Goal: Contribute content: Add original content to the website for others to see

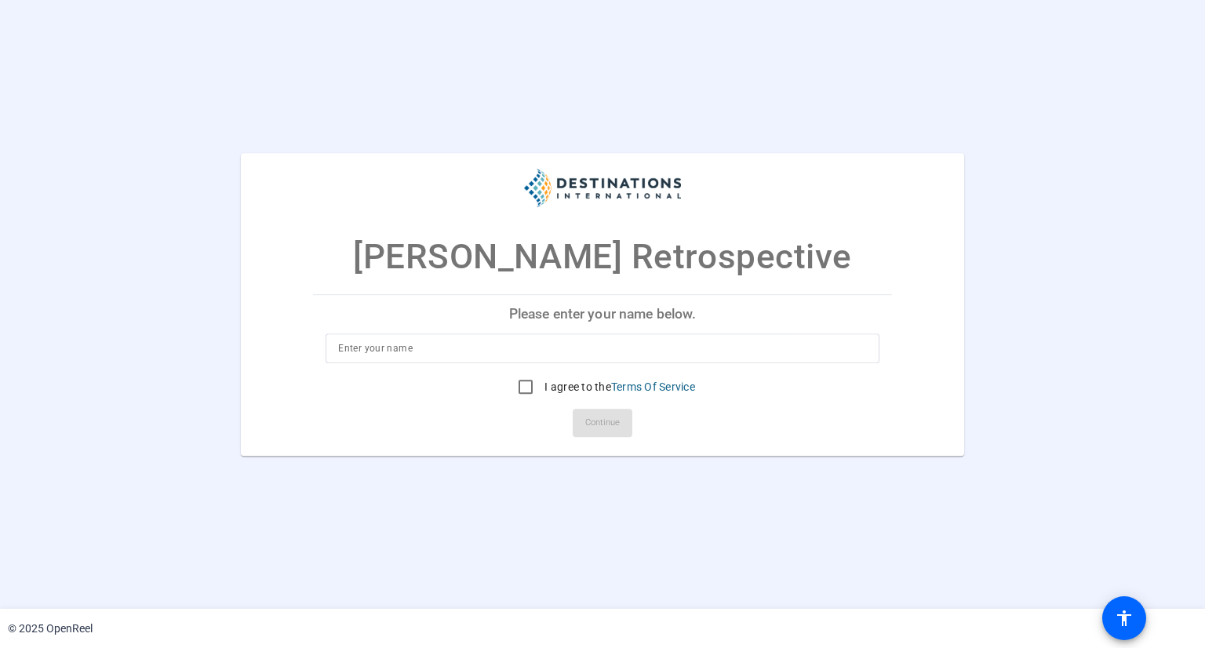
click at [443, 346] on input at bounding box center [602, 348] width 528 height 19
type input "[PERSON_NAME]"
click at [516, 385] on input "I agree to the Terms Of Service" at bounding box center [525, 386] width 31 height 31
checkbox input "true"
click at [599, 418] on span "Continue" at bounding box center [602, 423] width 35 height 24
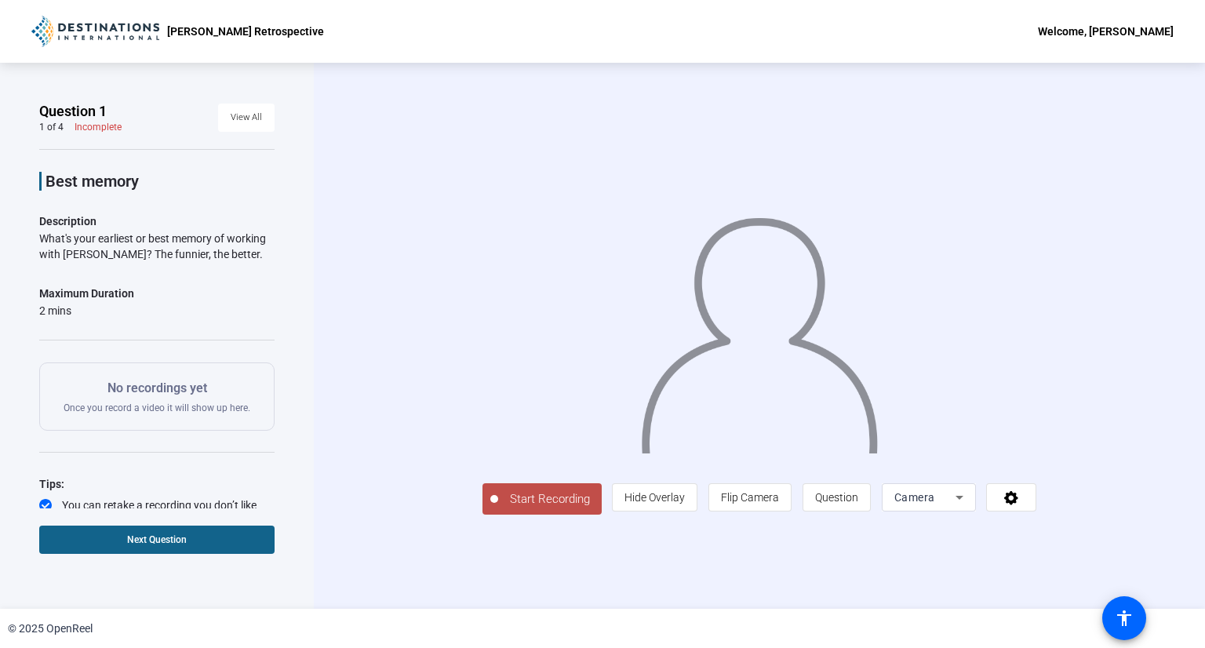
scroll to position [42, 0]
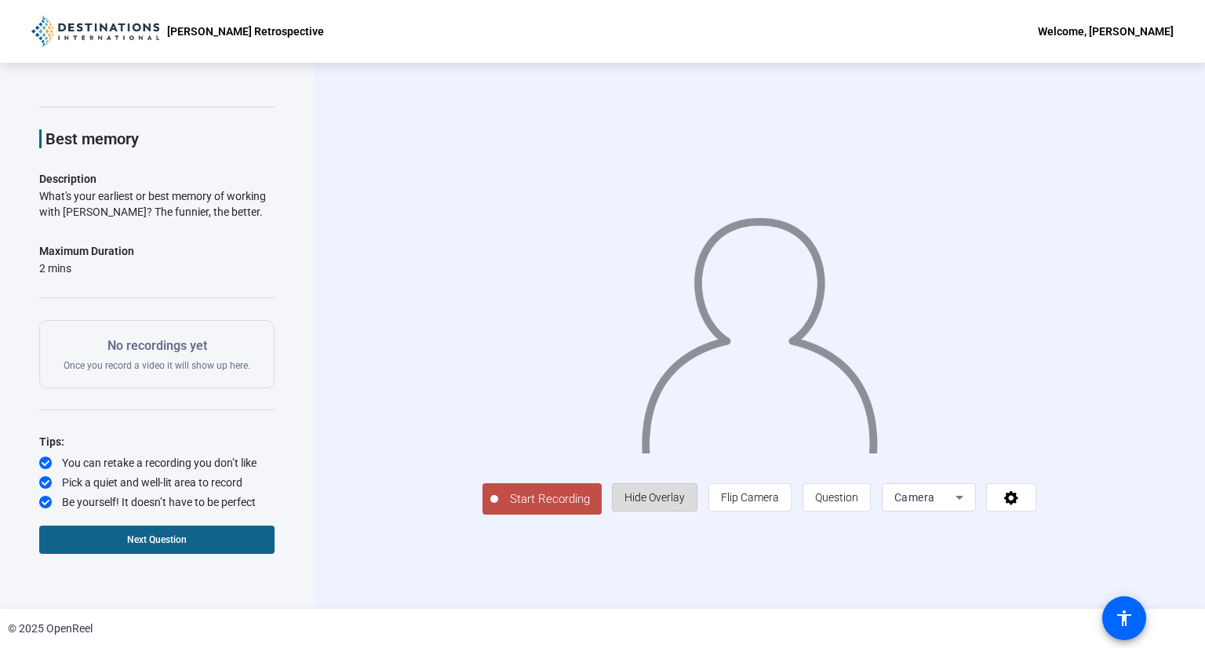
click at [685, 512] on span "Hide Overlay" at bounding box center [655, 498] width 60 height 30
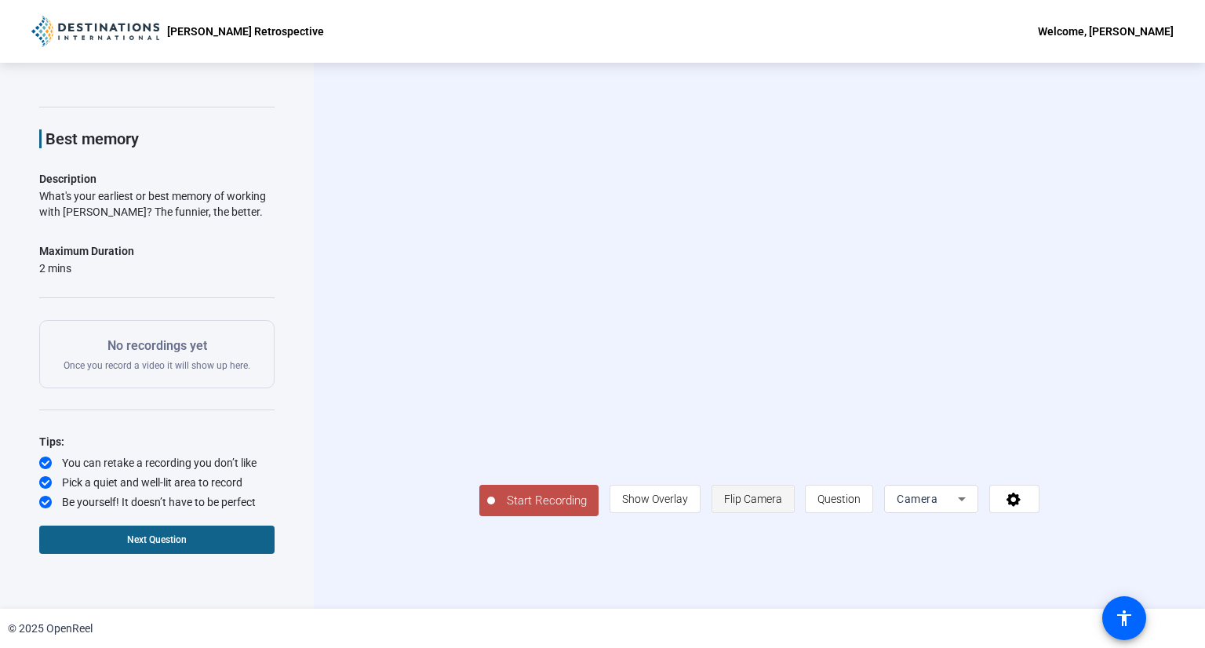
click at [782, 505] on span "Flip Camera" at bounding box center [753, 499] width 58 height 13
click at [861, 505] on span "Question" at bounding box center [839, 499] width 43 height 13
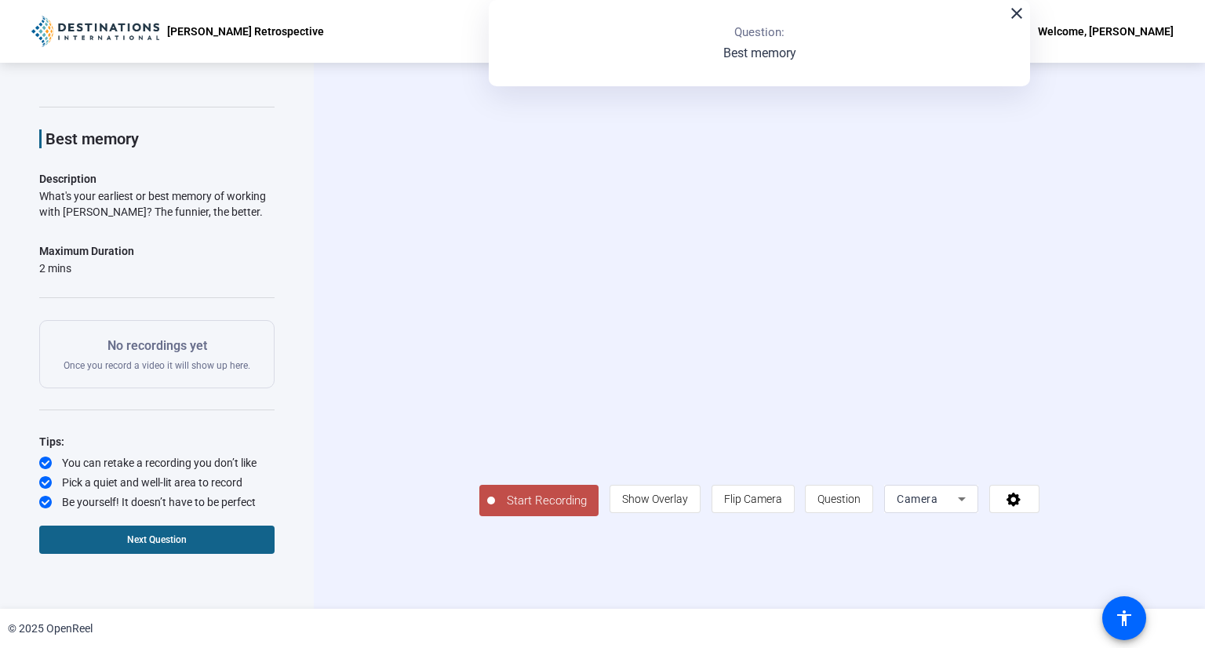
click at [958, 508] on div "Camera" at bounding box center [927, 499] width 61 height 19
click at [1025, 519] on span "Screen And Camera" at bounding box center [1030, 516] width 82 height 38
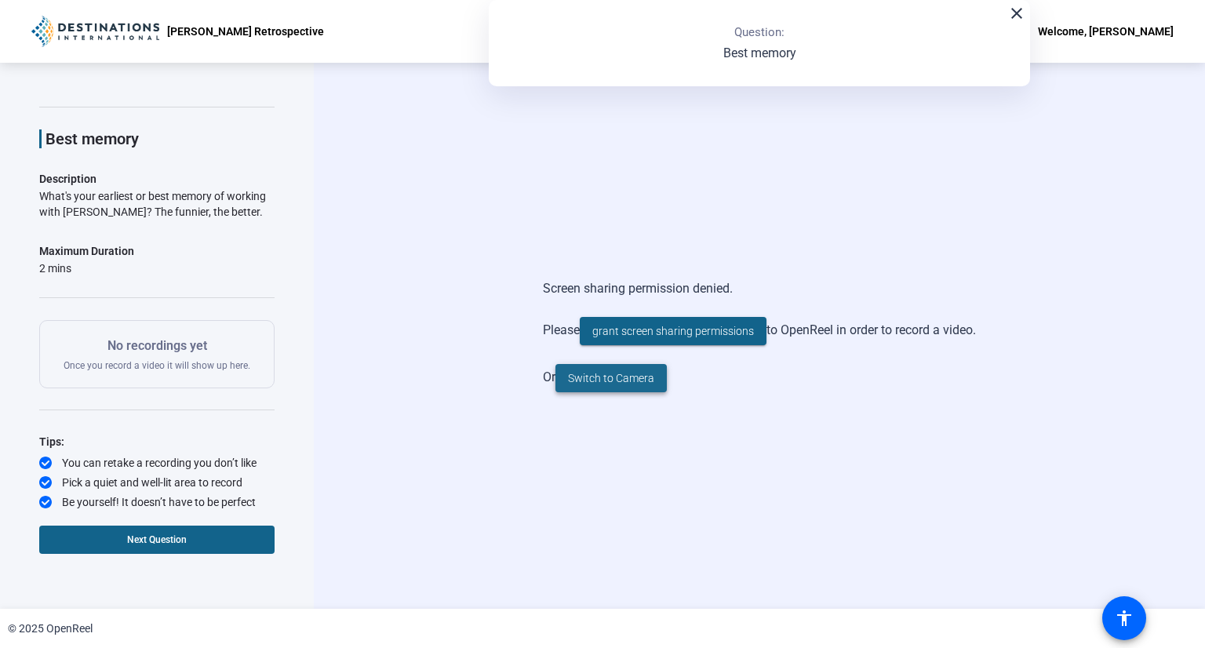
click at [584, 382] on span "Switch to Camera" at bounding box center [611, 378] width 86 height 16
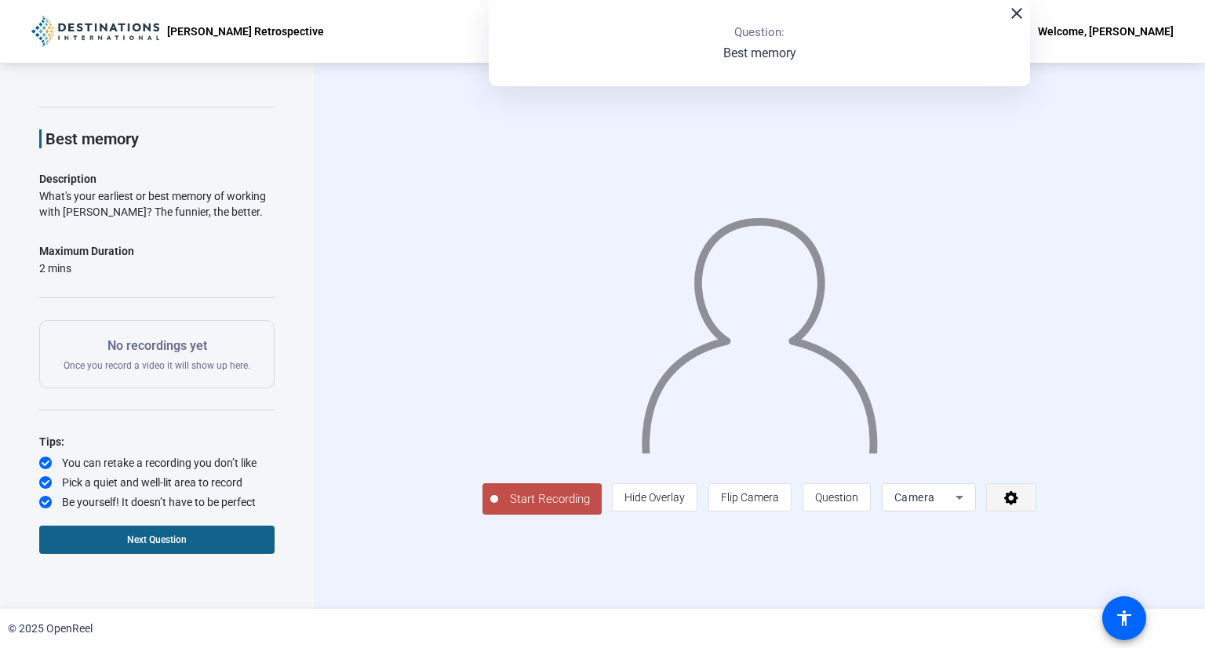
click at [1019, 505] on icon at bounding box center [1011, 498] width 14 height 14
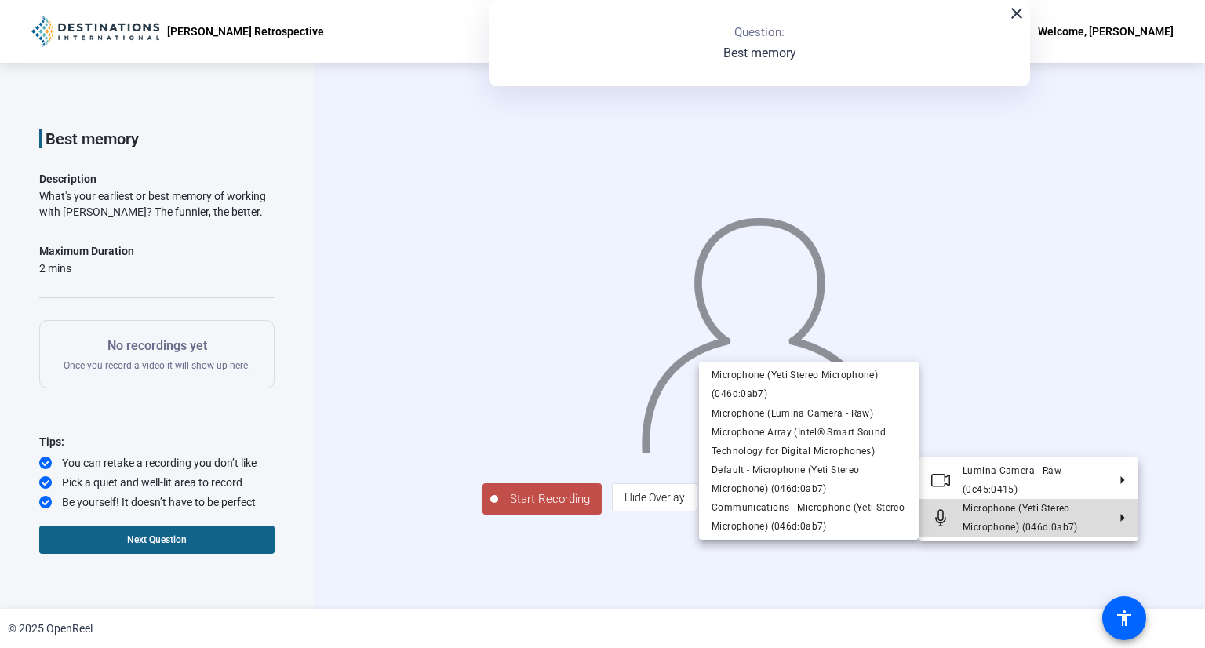
click at [1121, 516] on polygon at bounding box center [1123, 518] width 4 height 8
click at [1103, 522] on span "Microphone (Yeti Stereo Microphone) (046d:0ab7)" at bounding box center [1035, 518] width 144 height 38
click at [1080, 507] on span "Microphone (Yeti Stereo Microphone) (046d:0ab7)" at bounding box center [1035, 518] width 144 height 38
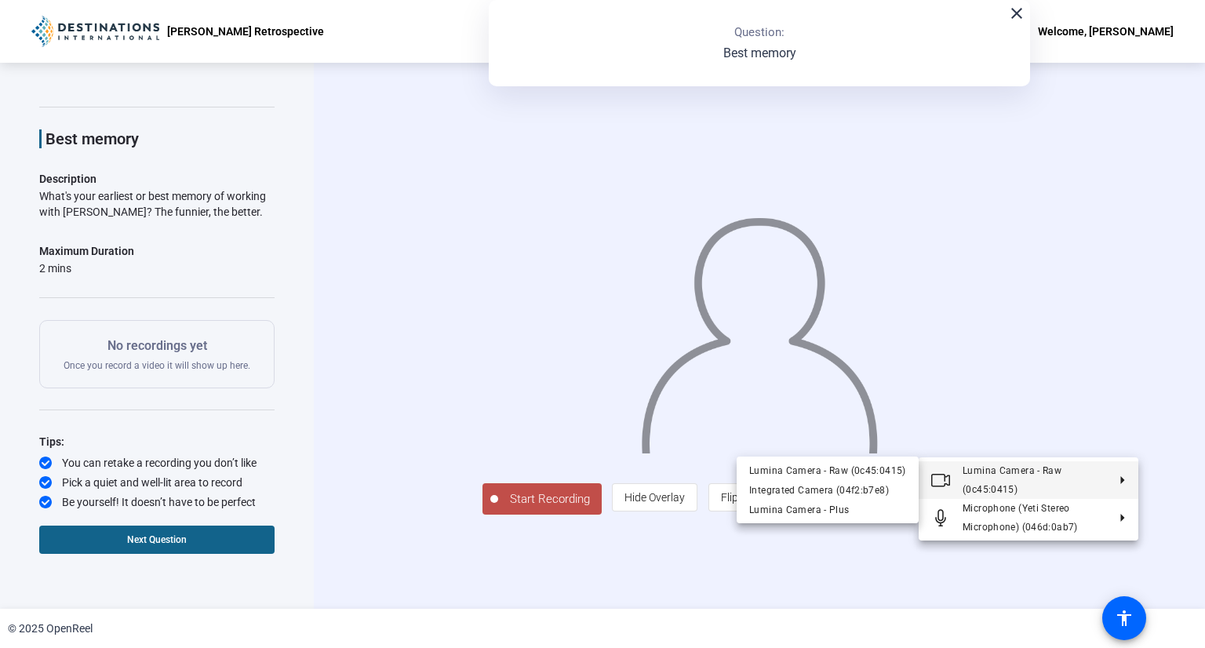
click at [1175, 341] on div at bounding box center [602, 324] width 1205 height 648
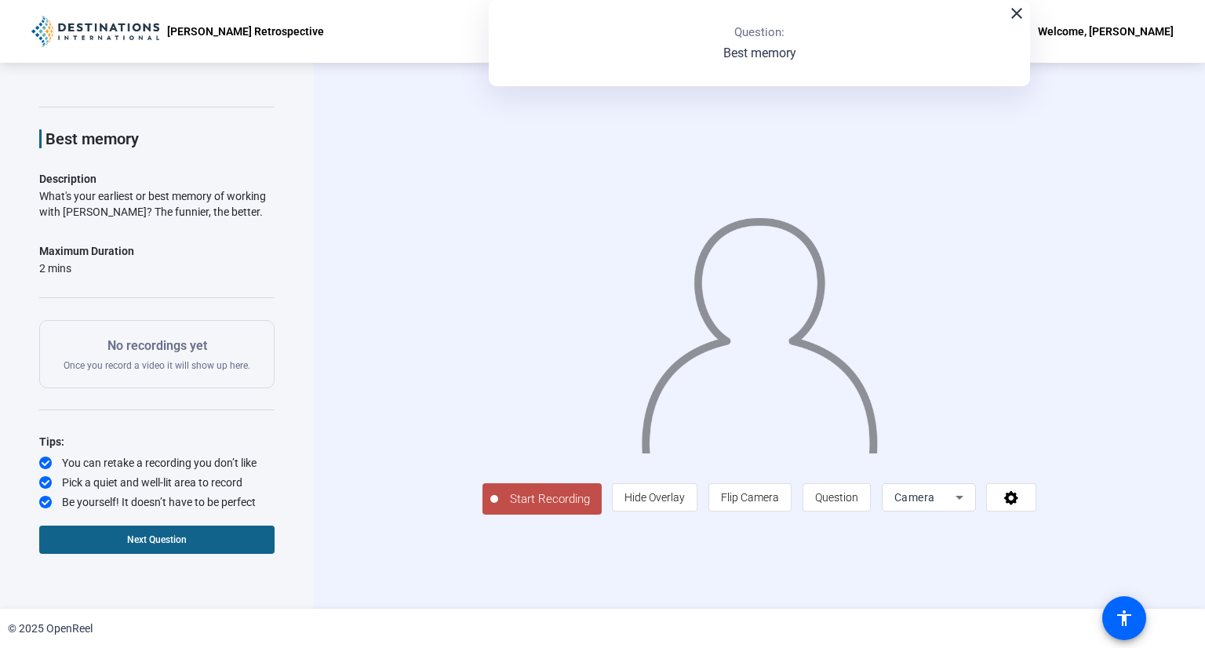
click at [498, 508] on span "Start Recording" at bounding box center [550, 499] width 104 height 18
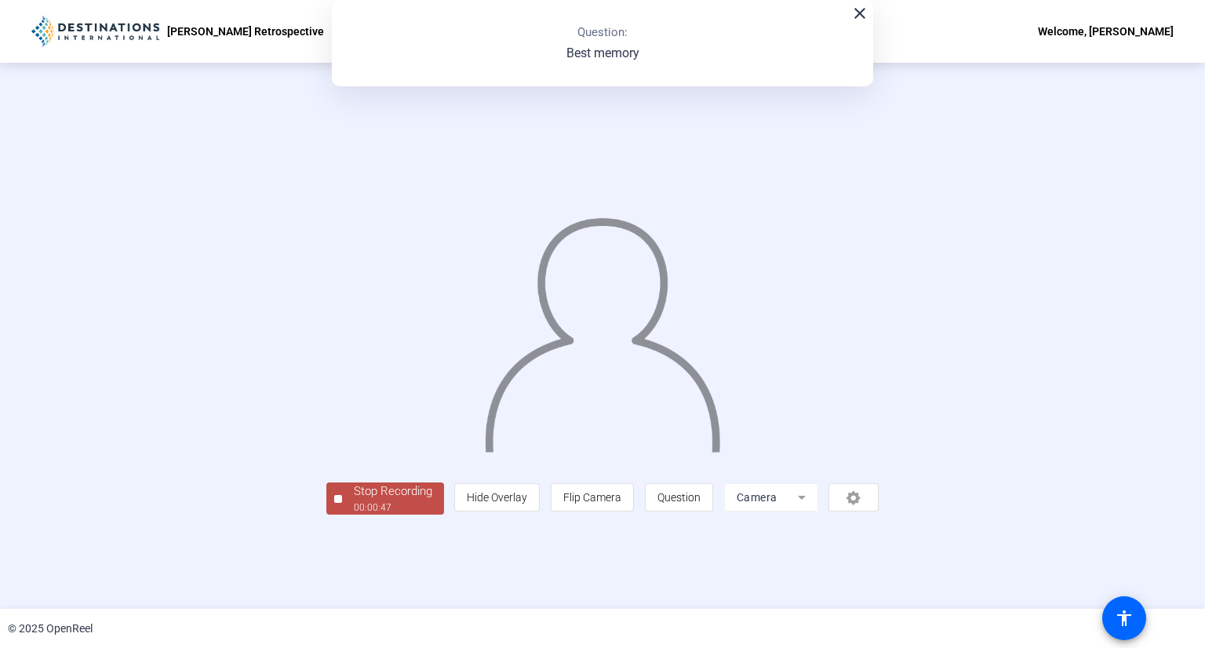
click at [354, 515] on div "00:00:47" at bounding box center [393, 508] width 78 height 14
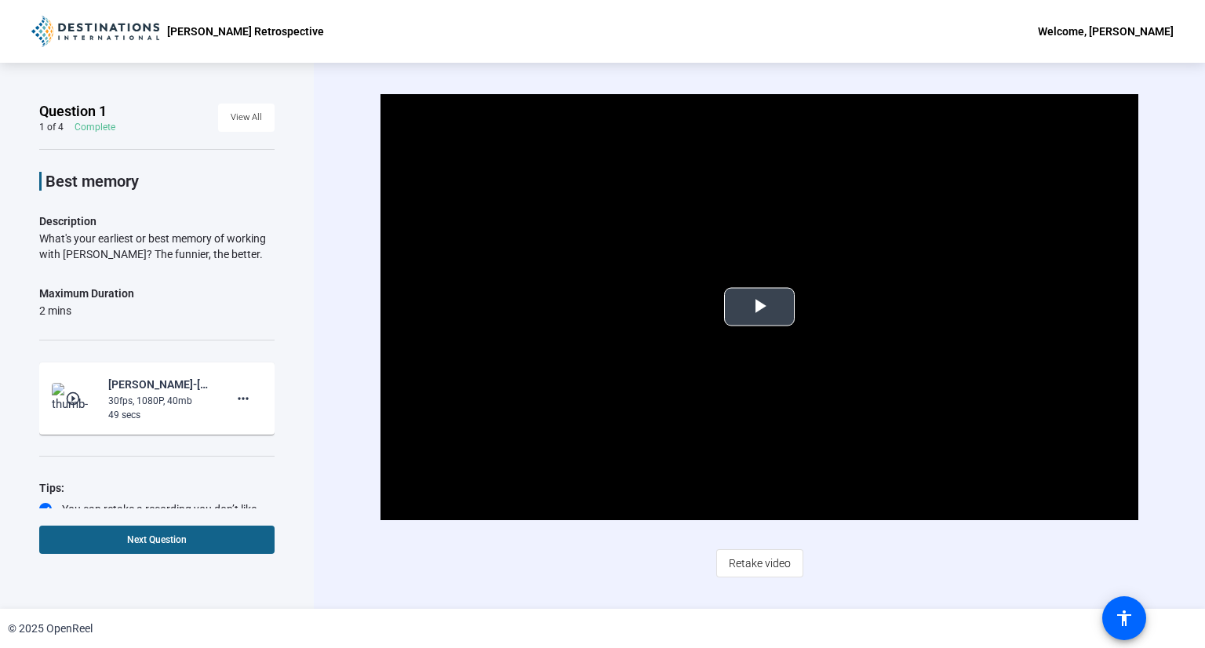
click at [760, 307] on span "Video Player" at bounding box center [760, 307] width 0 height 0
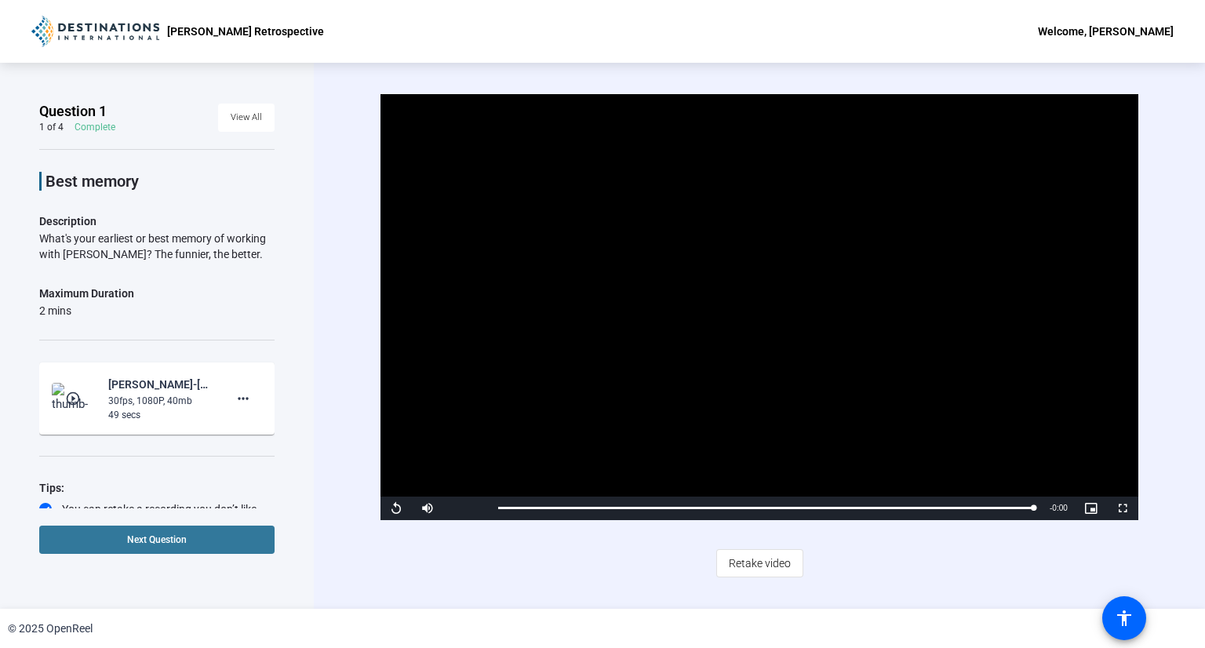
click at [177, 541] on span "Next Question" at bounding box center [157, 539] width 60 height 11
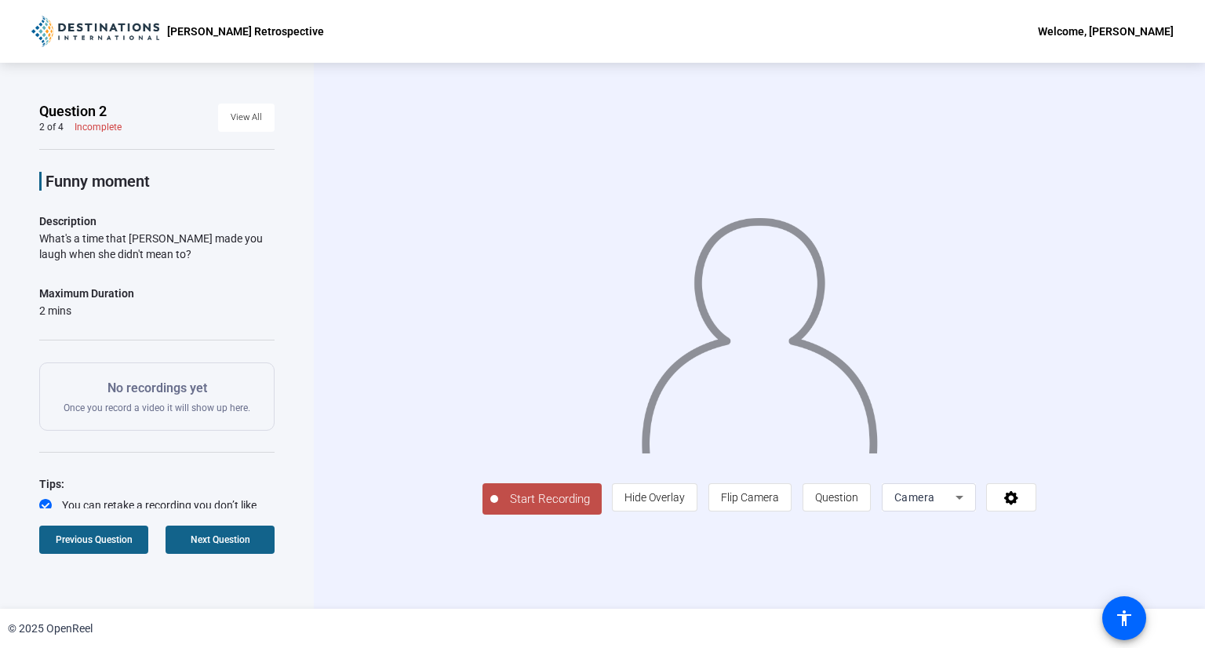
click at [498, 508] on span "Start Recording" at bounding box center [550, 499] width 104 height 18
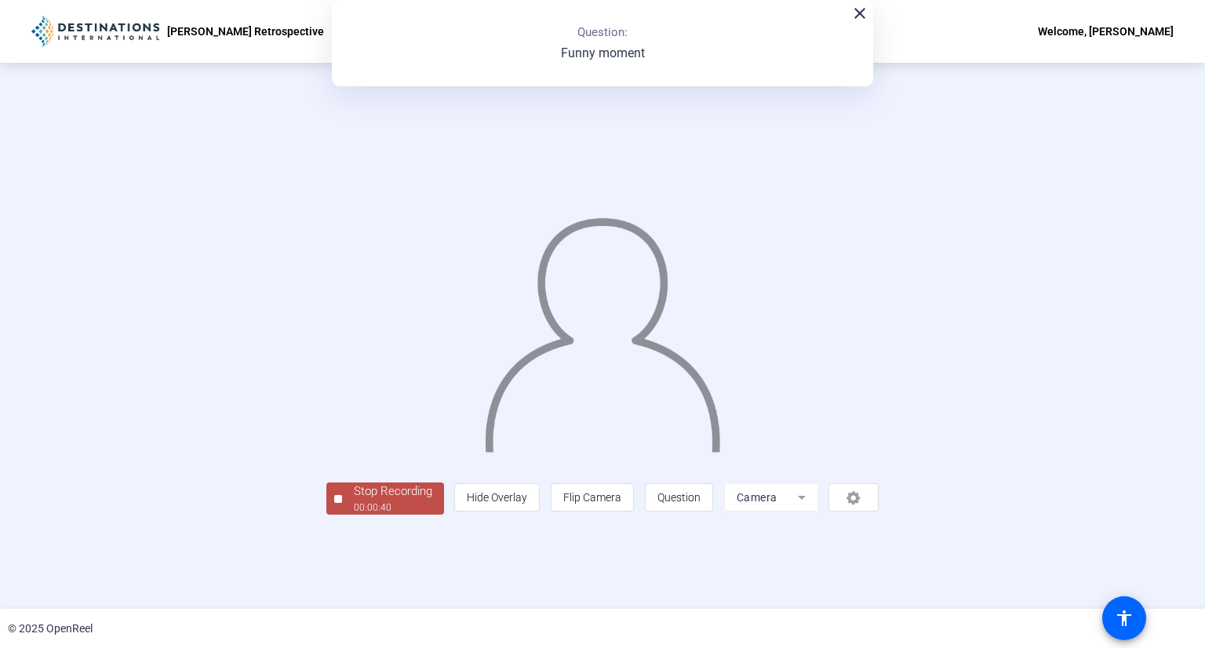
click at [354, 515] on div "00:00:40" at bounding box center [393, 508] width 78 height 14
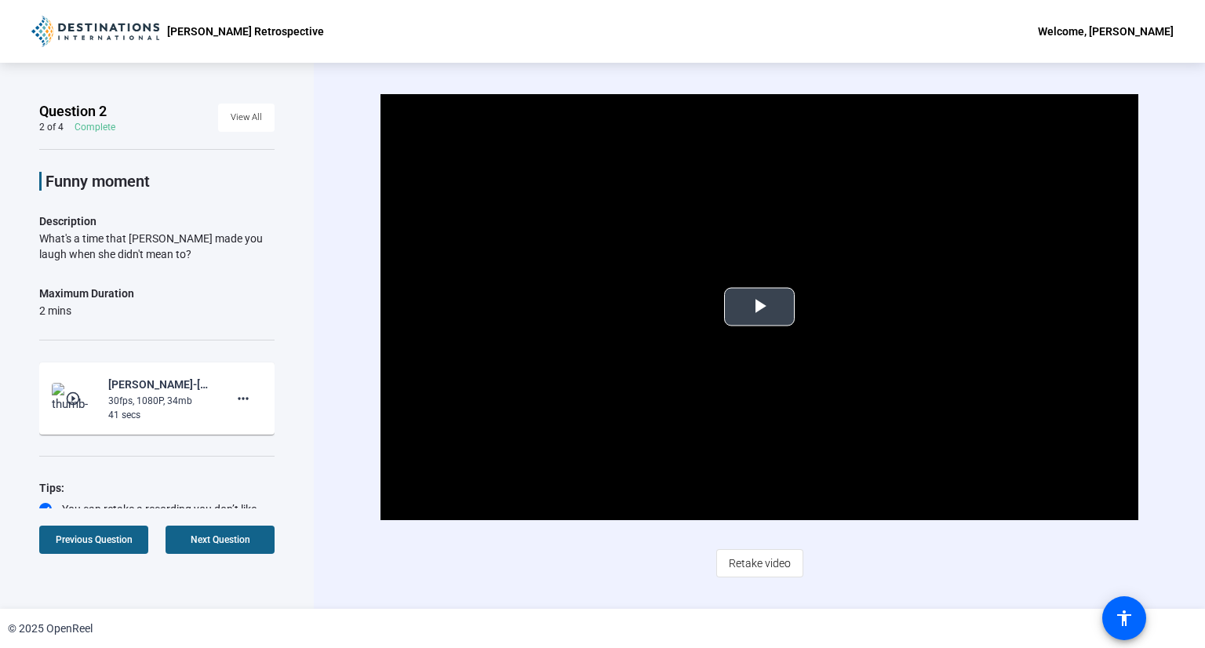
click at [760, 307] on span "Video Player" at bounding box center [760, 307] width 0 height 0
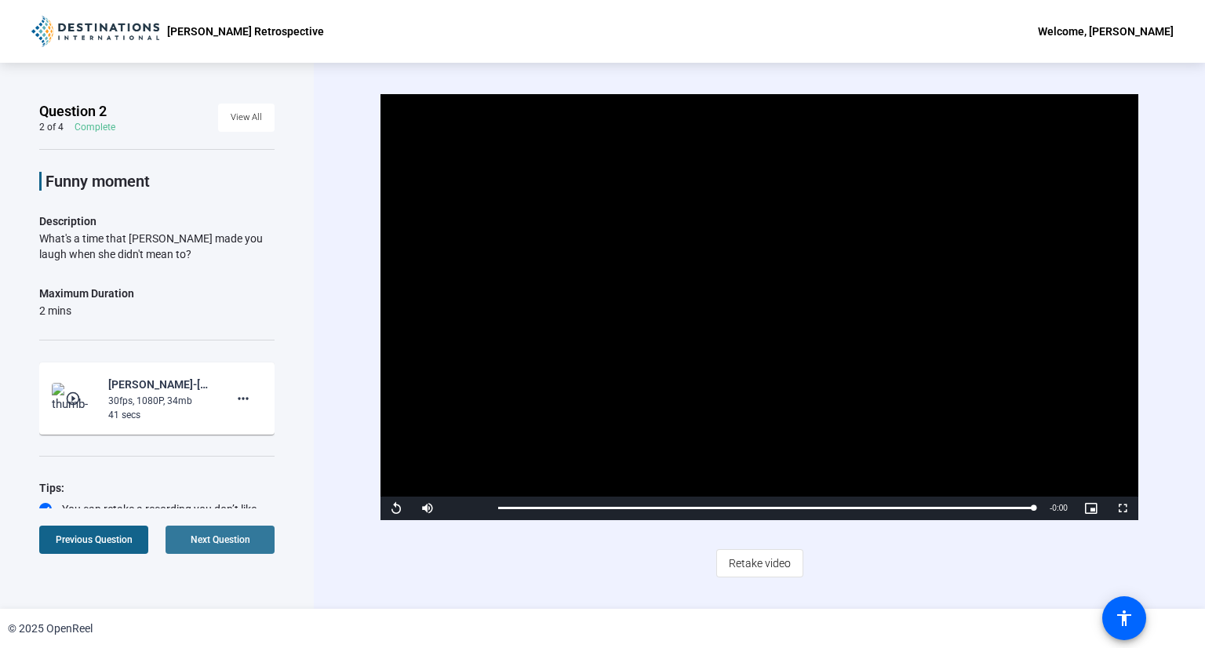
click at [213, 541] on span "Next Question" at bounding box center [221, 539] width 60 height 11
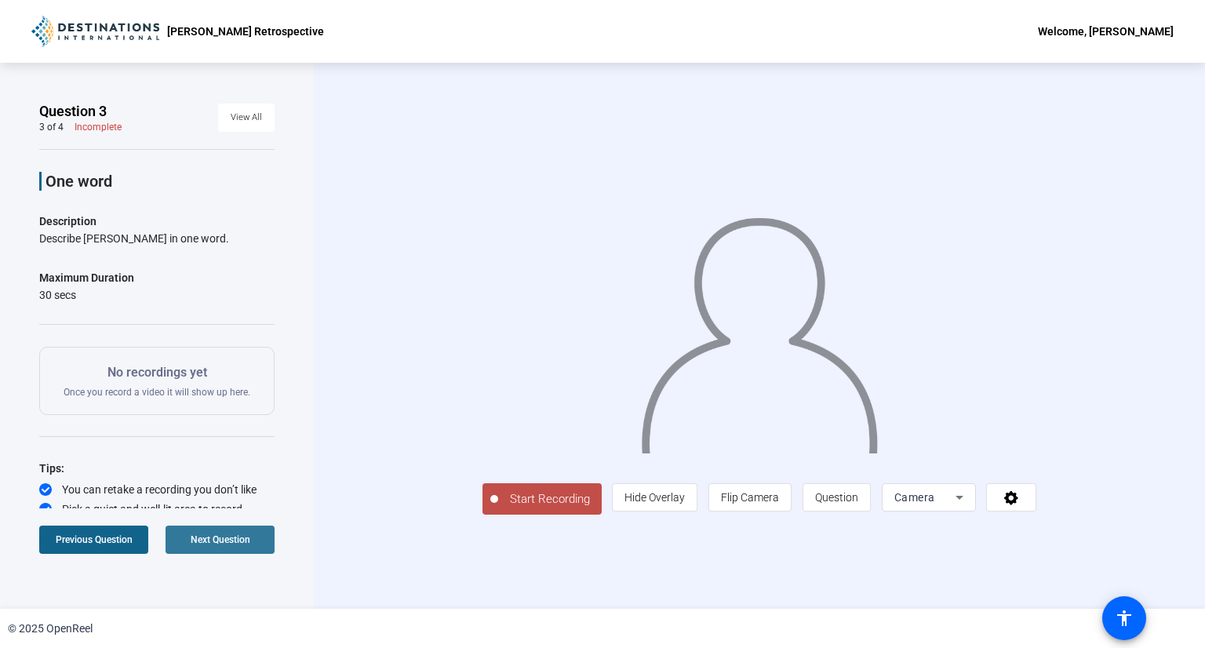
click at [242, 538] on span "Next Question" at bounding box center [221, 539] width 60 height 11
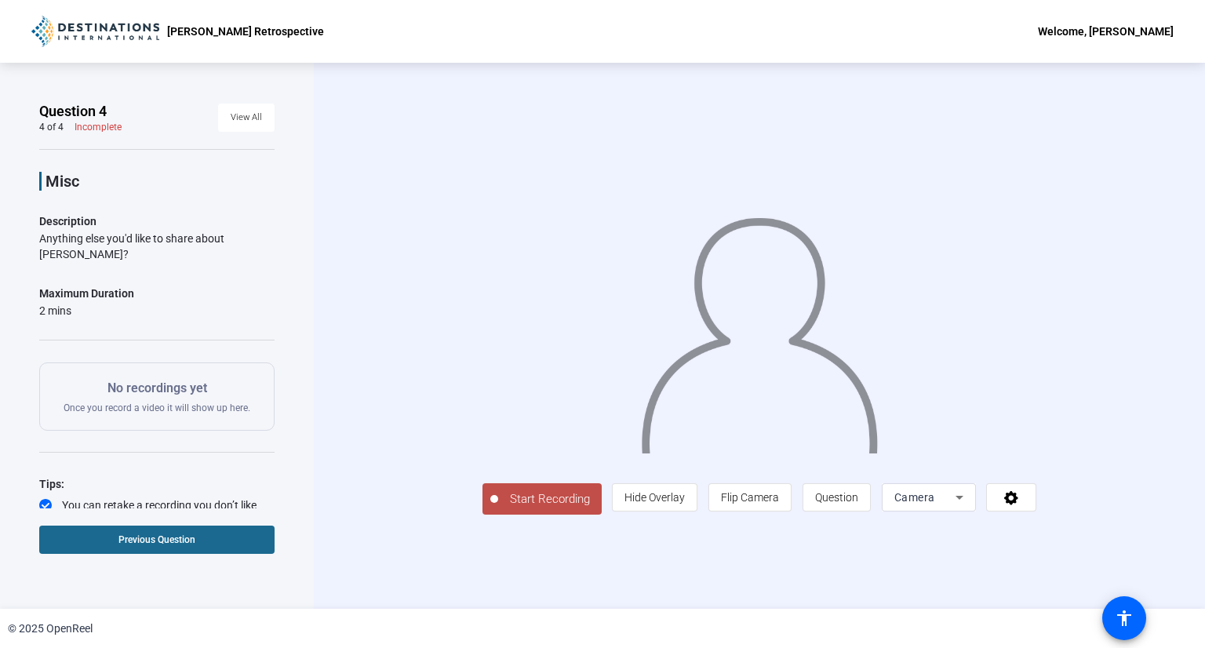
click at [104, 541] on span at bounding box center [156, 540] width 235 height 38
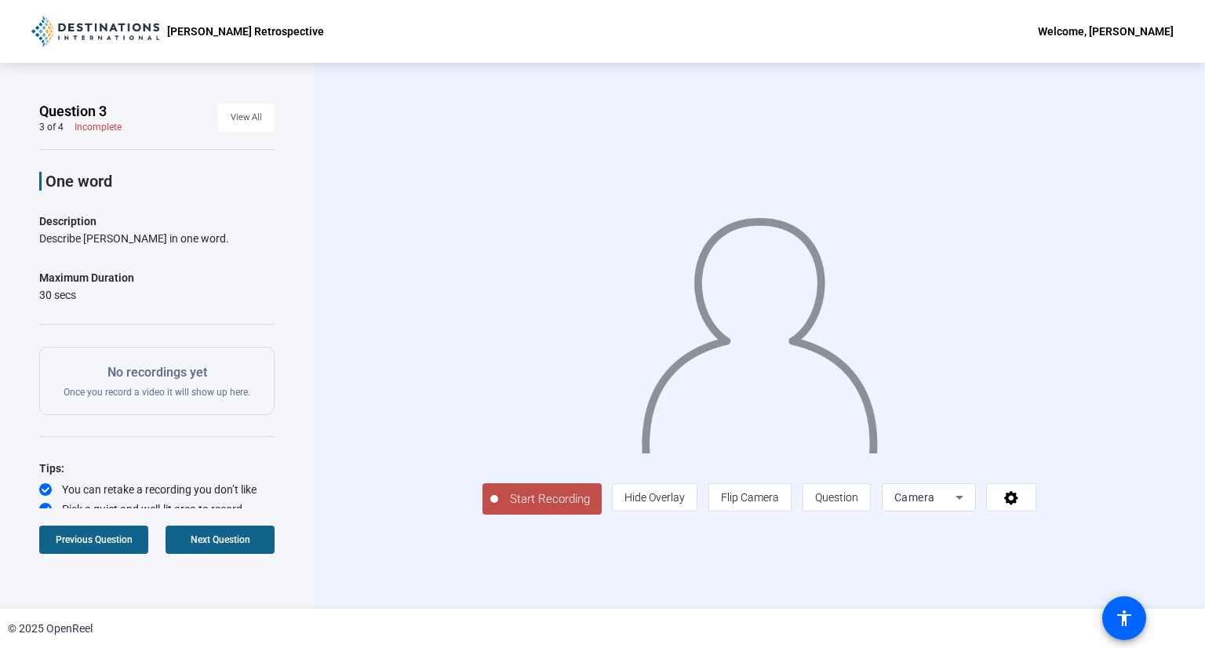
click at [498, 508] on span "Start Recording" at bounding box center [550, 499] width 104 height 18
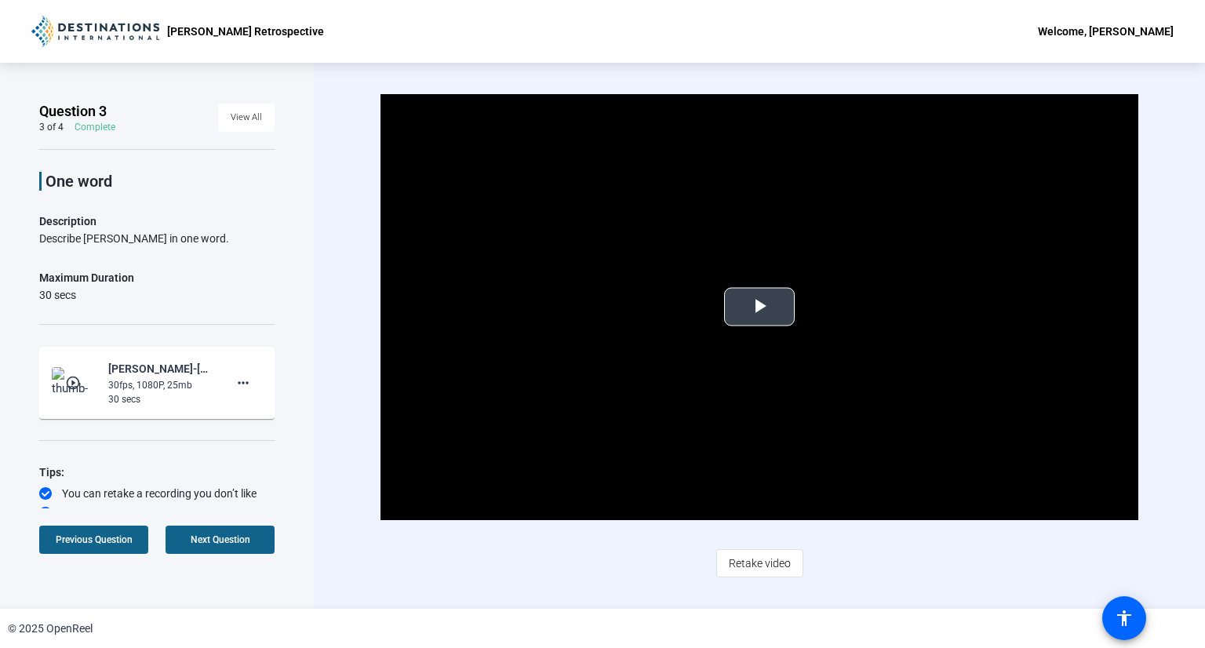
click at [760, 307] on span "Video Player" at bounding box center [760, 307] width 0 height 0
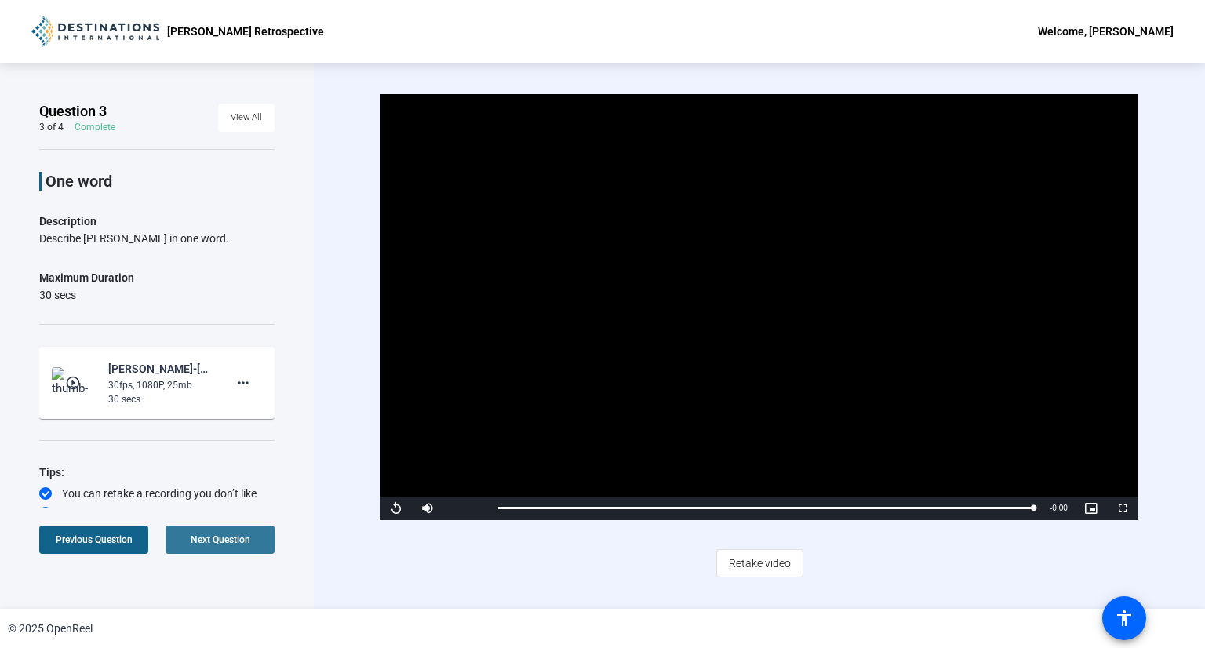
click at [228, 541] on span "Next Question" at bounding box center [221, 539] width 60 height 11
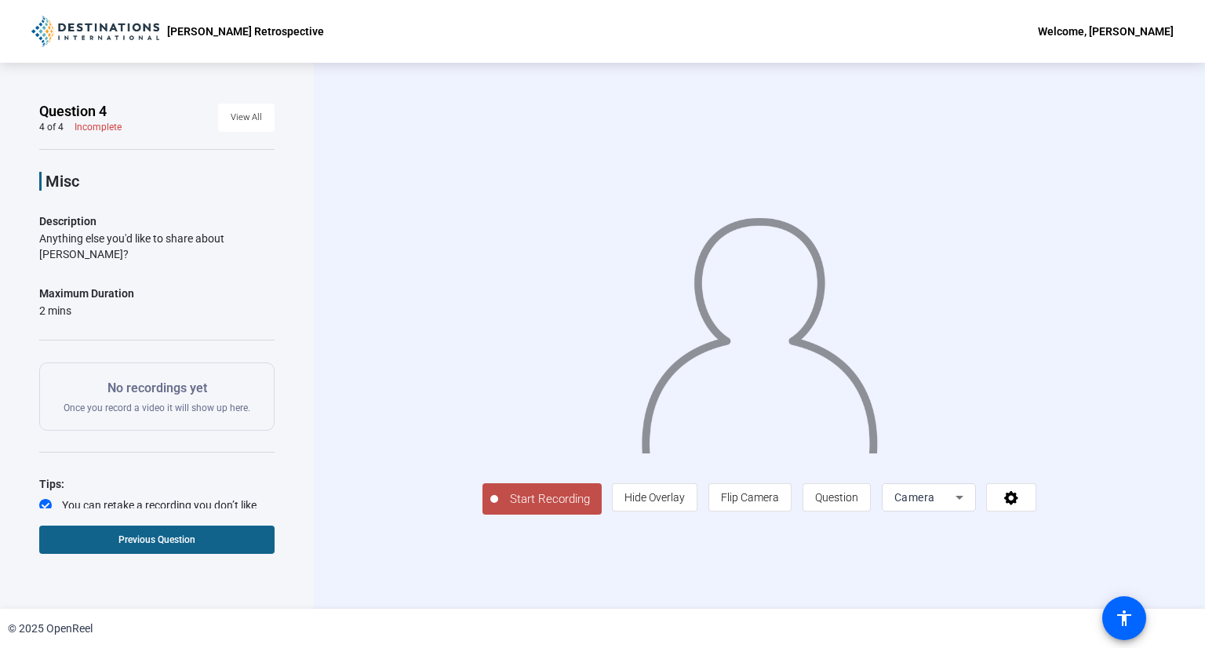
click at [498, 508] on span "Start Recording" at bounding box center [550, 499] width 104 height 18
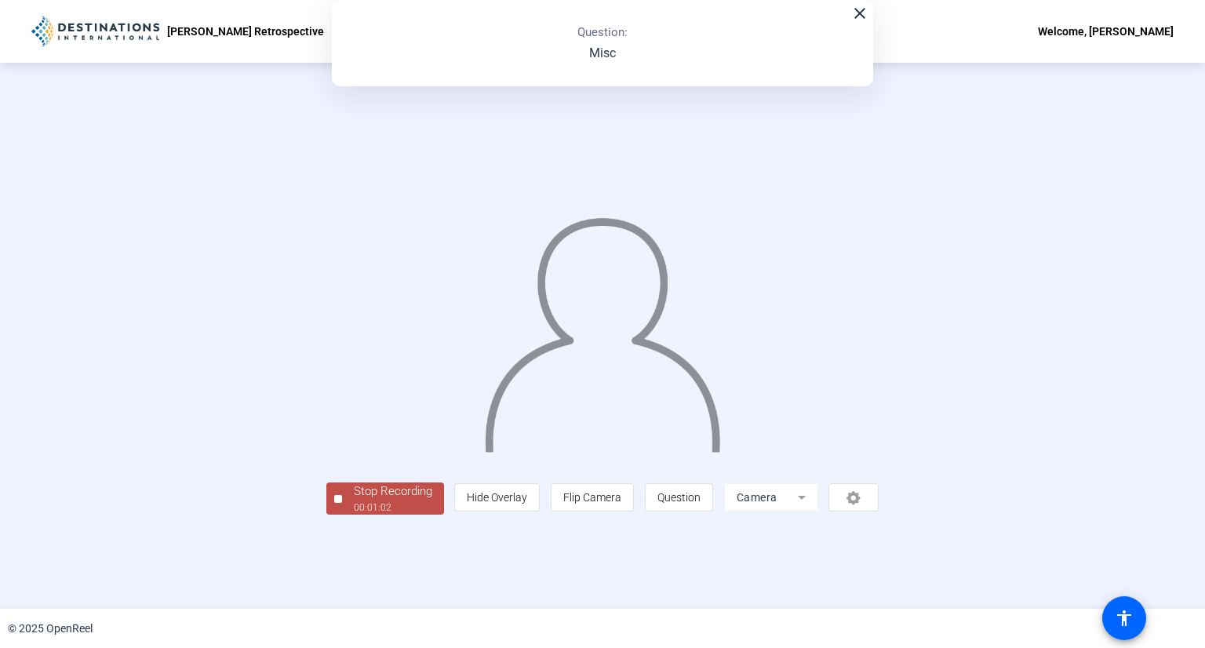
click at [354, 501] on div "Stop Recording" at bounding box center [393, 492] width 78 height 18
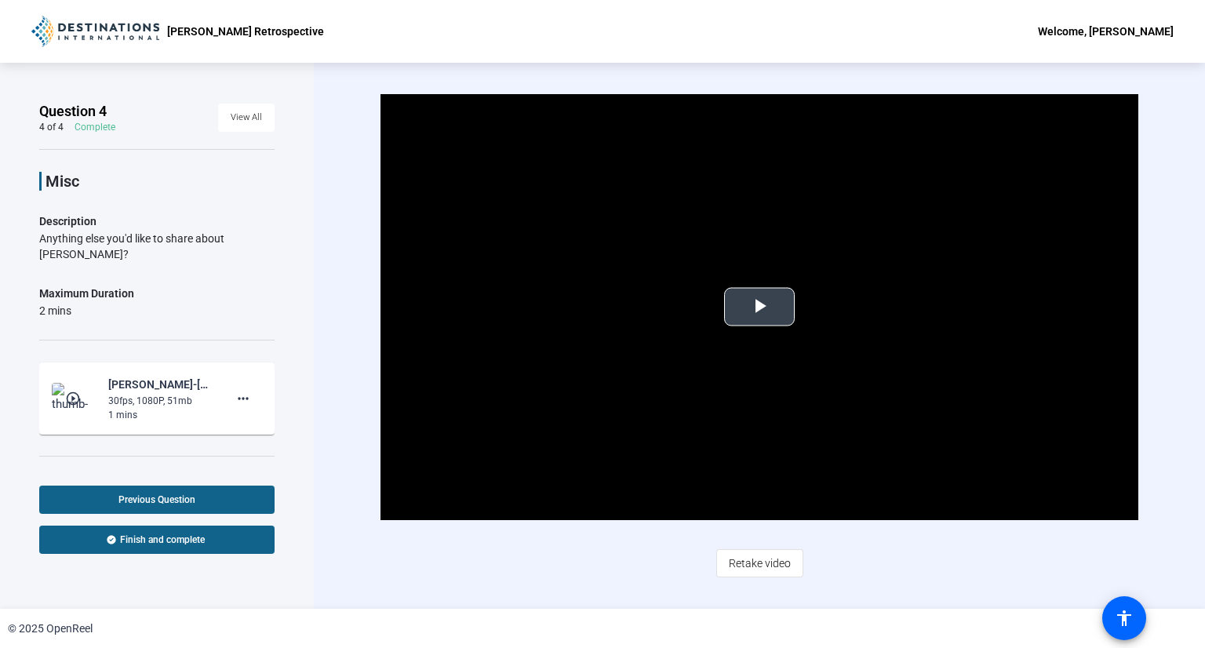
click at [760, 307] on span "Video Player" at bounding box center [760, 307] width 0 height 0
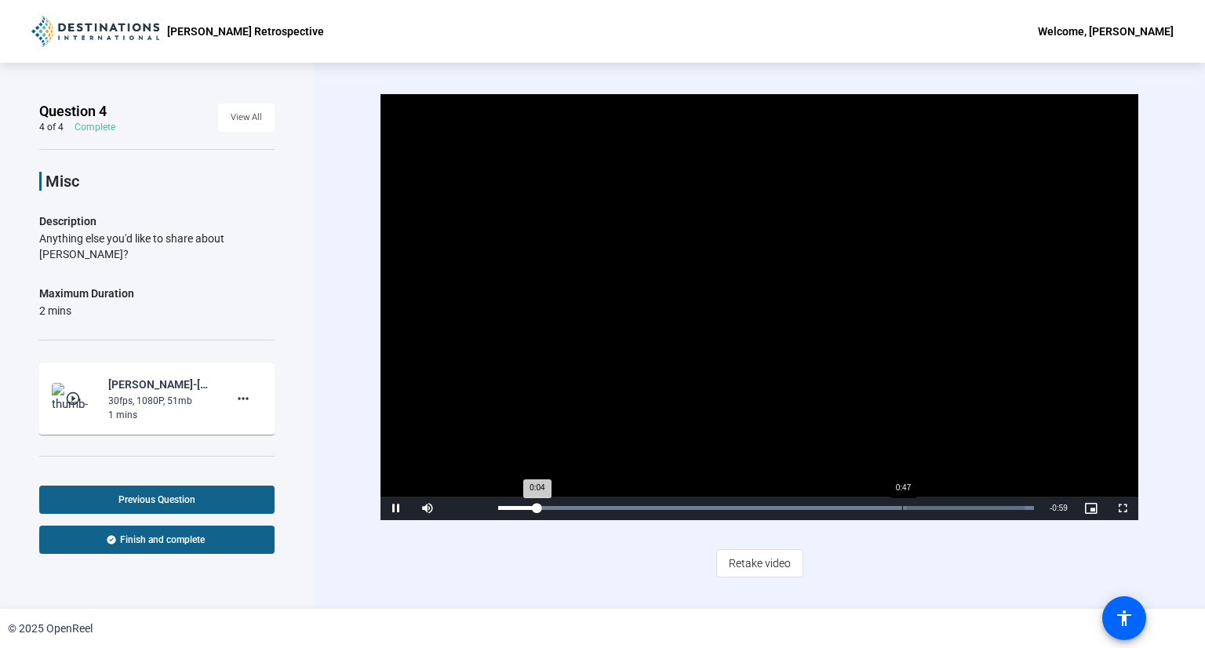
click at [902, 506] on div "Loaded : 100.00% 0:47 0:04" at bounding box center [766, 508] width 536 height 4
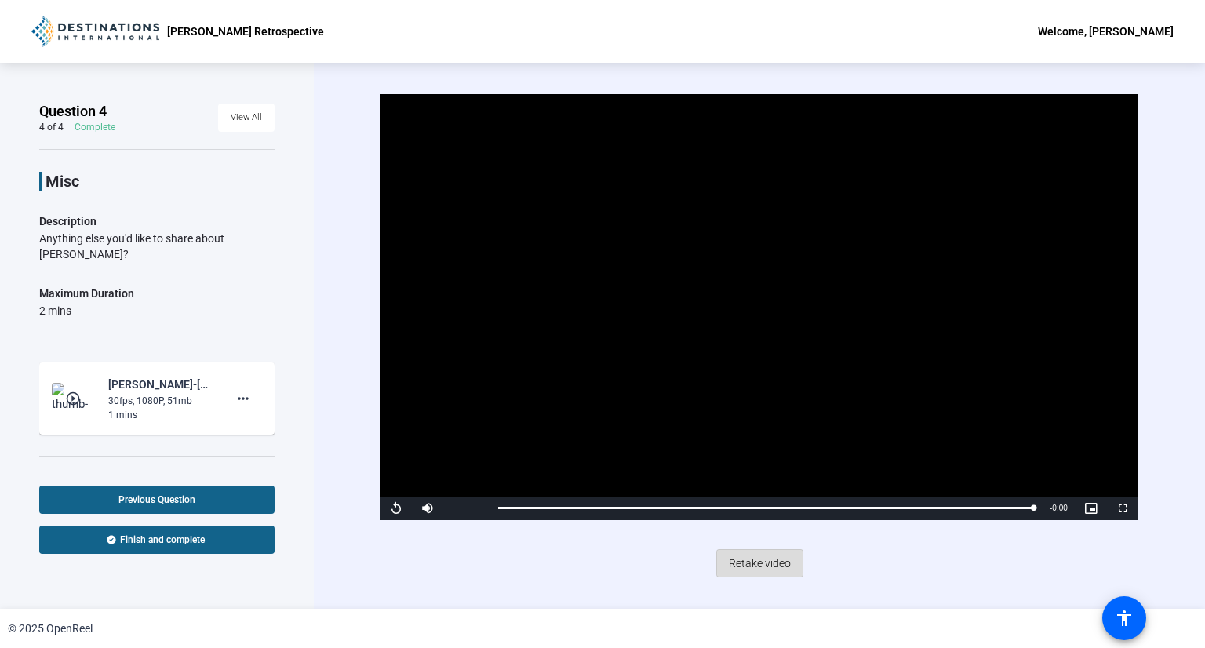
click at [766, 567] on span "Retake video" at bounding box center [760, 563] width 62 height 30
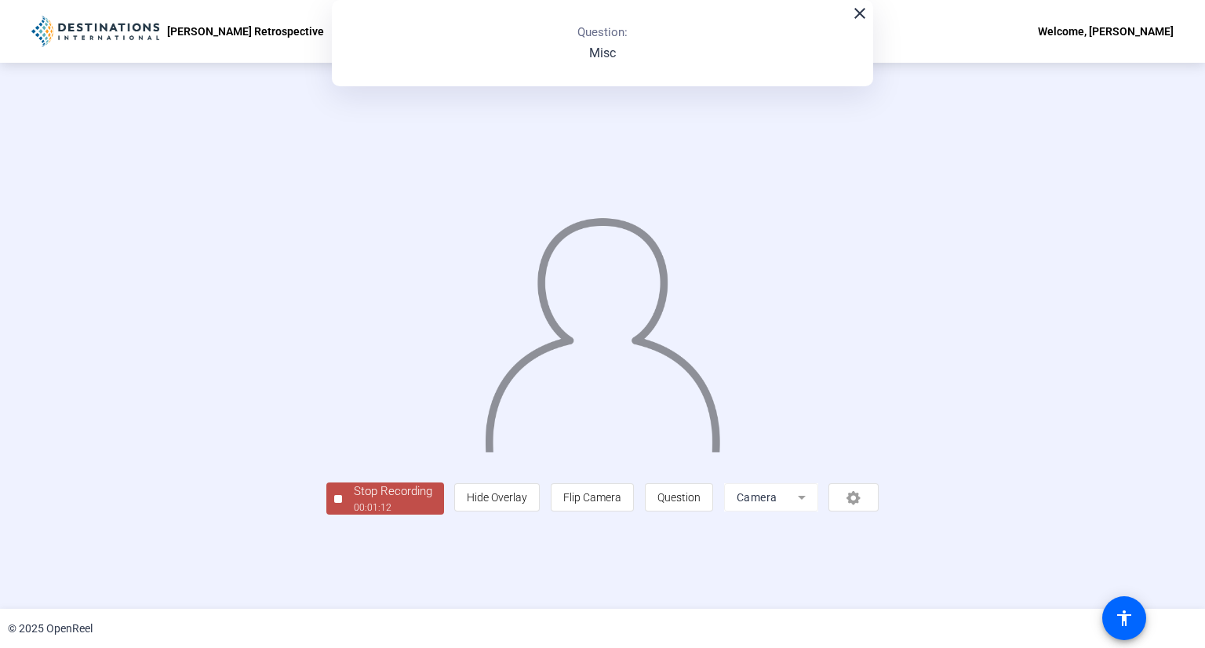
click at [354, 515] on div "00:01:12" at bounding box center [393, 508] width 78 height 14
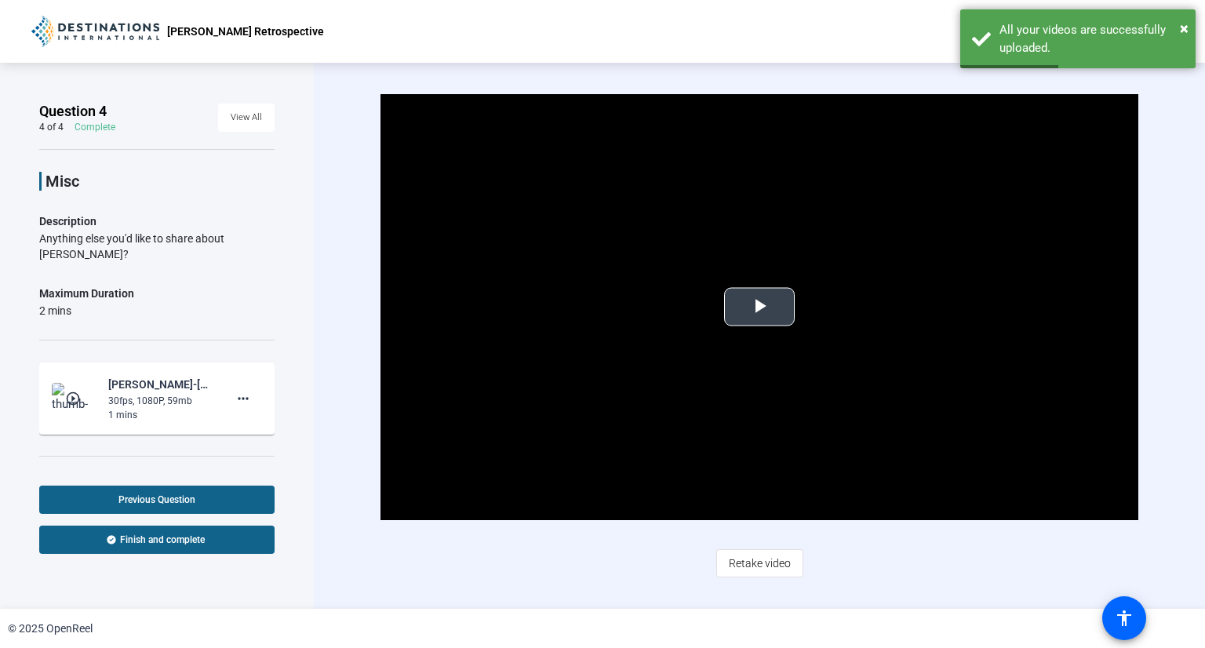
click at [760, 307] on span "Video Player" at bounding box center [760, 307] width 0 height 0
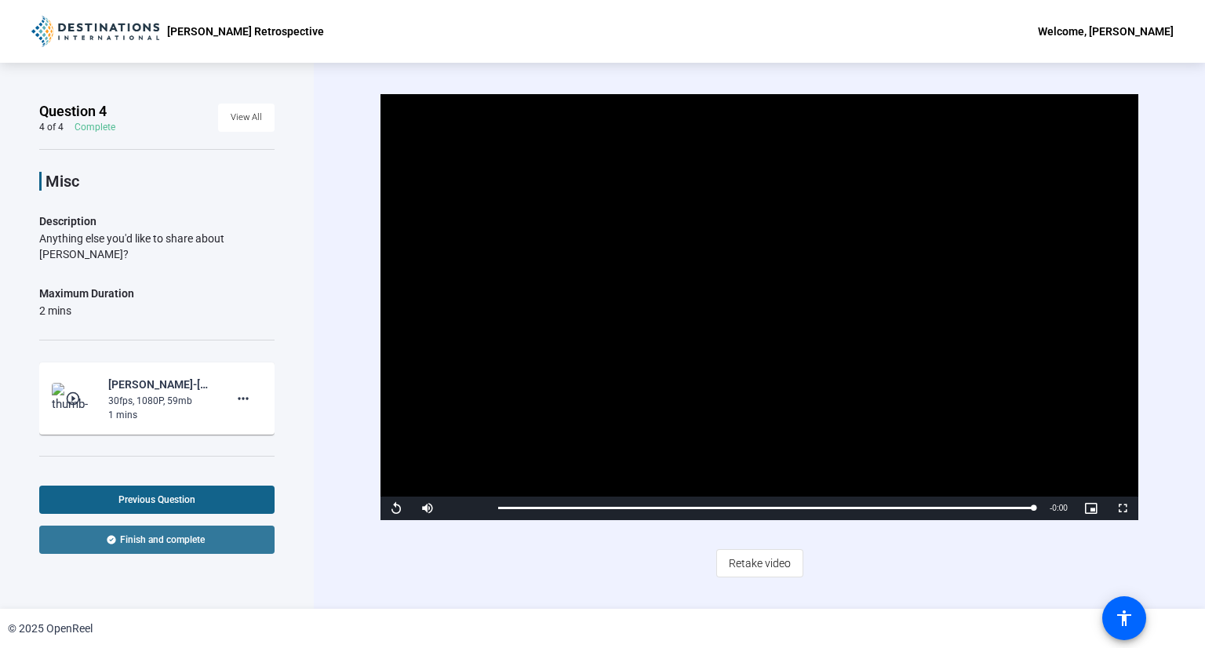
click at [159, 543] on span "Finish and complete" at bounding box center [162, 540] width 85 height 13
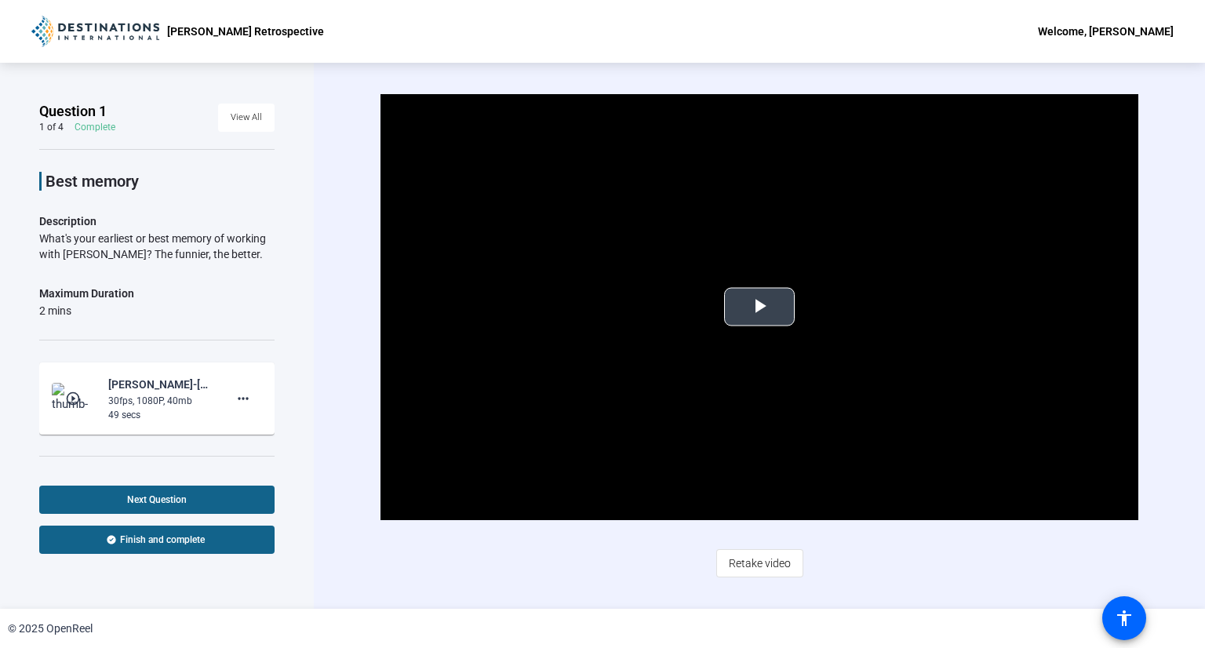
click at [760, 307] on span "Video Player" at bounding box center [760, 307] width 0 height 0
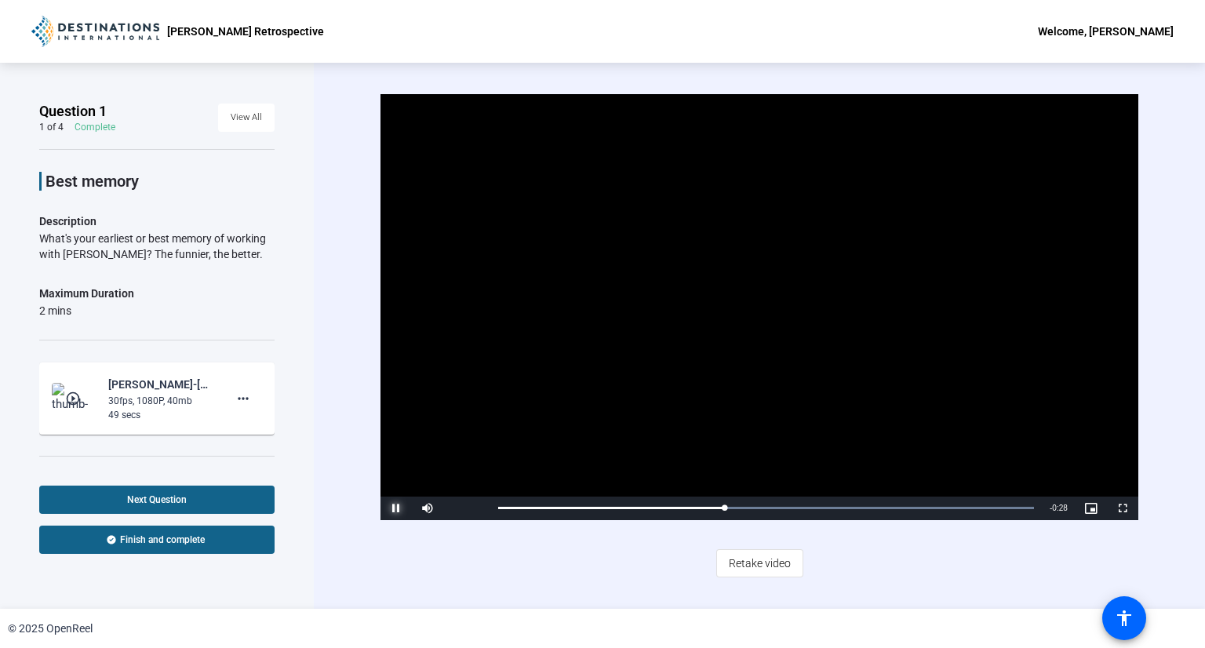
click at [399, 508] on span "Video Player" at bounding box center [396, 508] width 31 height 0
